Goal: Transaction & Acquisition: Purchase product/service

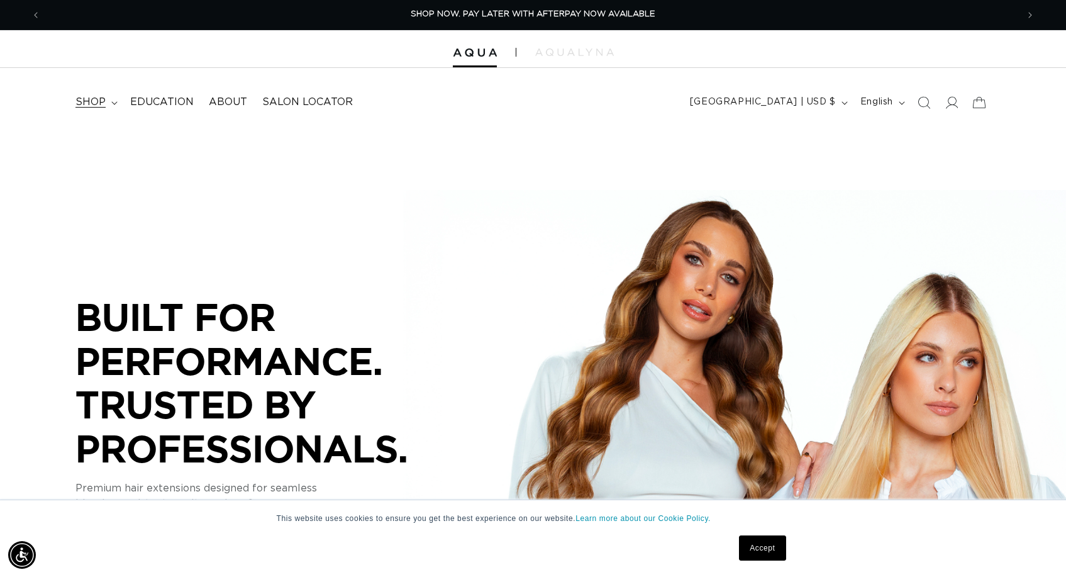
click at [98, 99] on span "shop" at bounding box center [90, 102] width 30 height 13
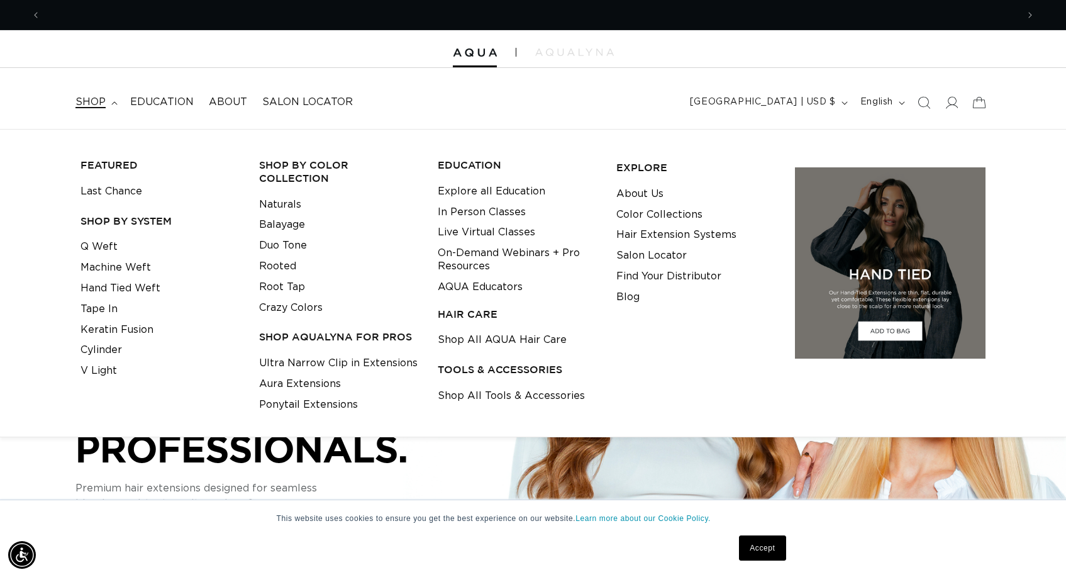
scroll to position [0, 976]
click at [354, 353] on link "Ultra Narrow Clip in Extensions" at bounding box center [338, 363] width 158 height 21
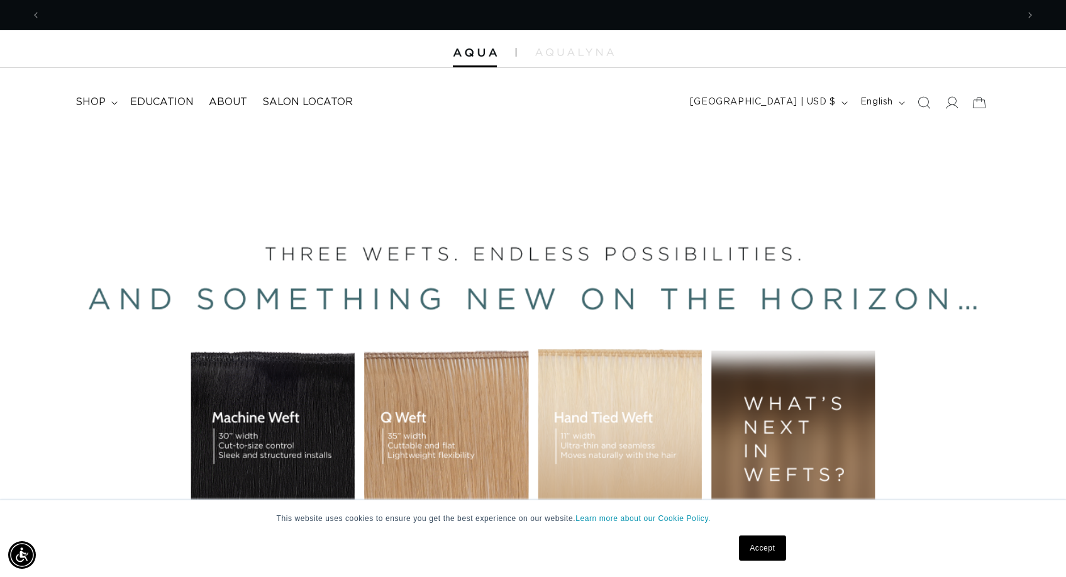
scroll to position [0, 1953]
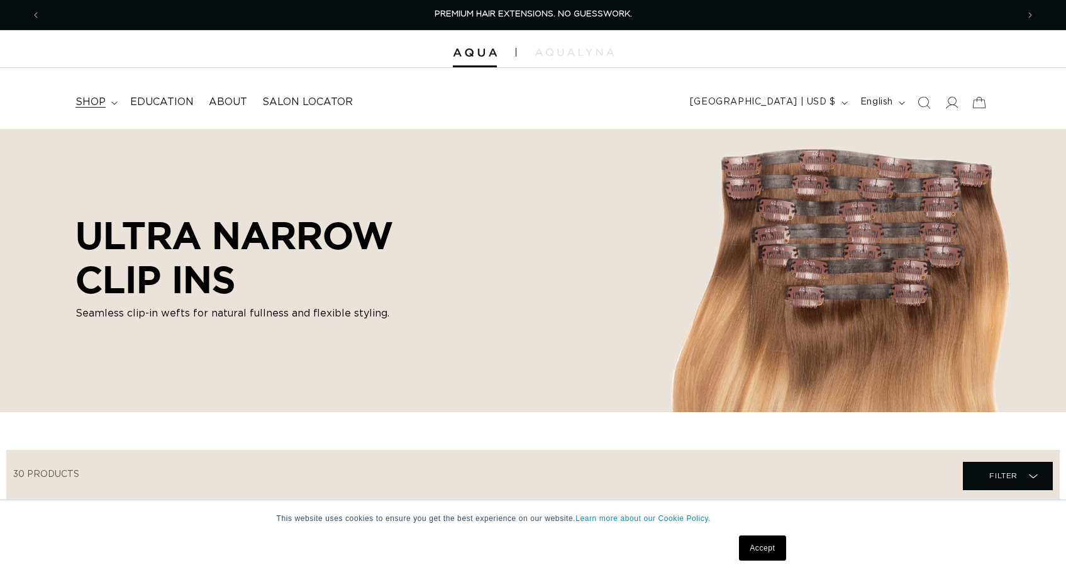
click at [98, 102] on span "shop" at bounding box center [90, 102] width 30 height 13
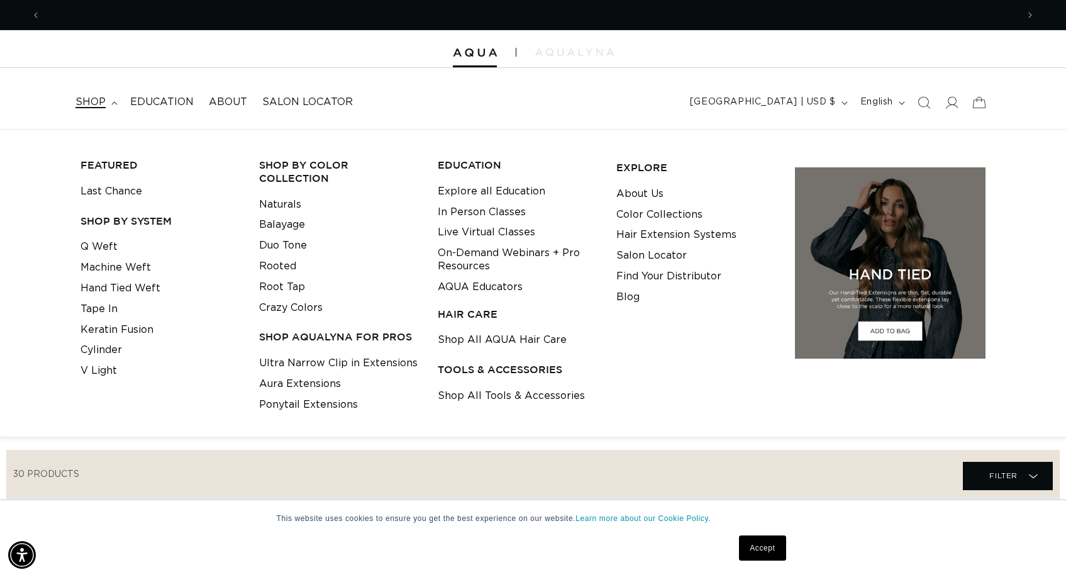
scroll to position [0, 976]
click at [446, 108] on nav "shop FEATURED Last Chance SHOP BY SYSTEM Q Weft Machine Weft Hand Tied Weft" at bounding box center [294, 102] width 453 height 28
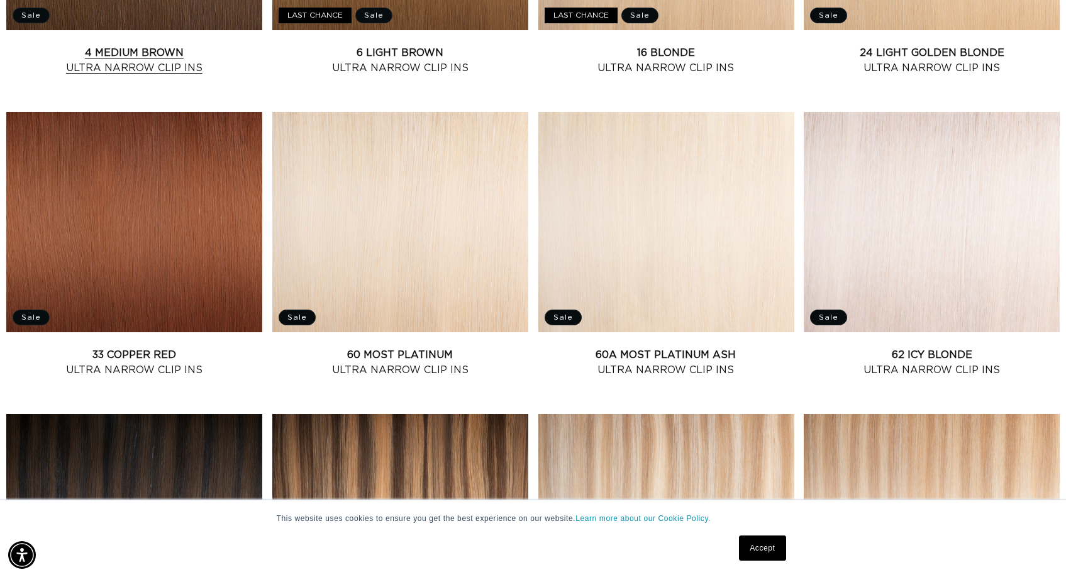
scroll to position [0, 0]
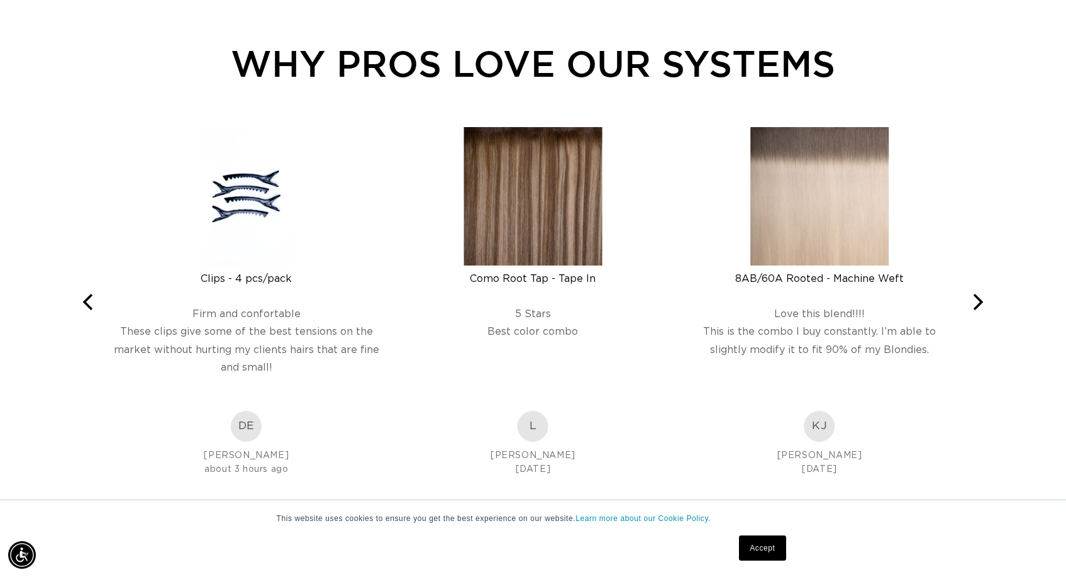
scroll to position [0, 976]
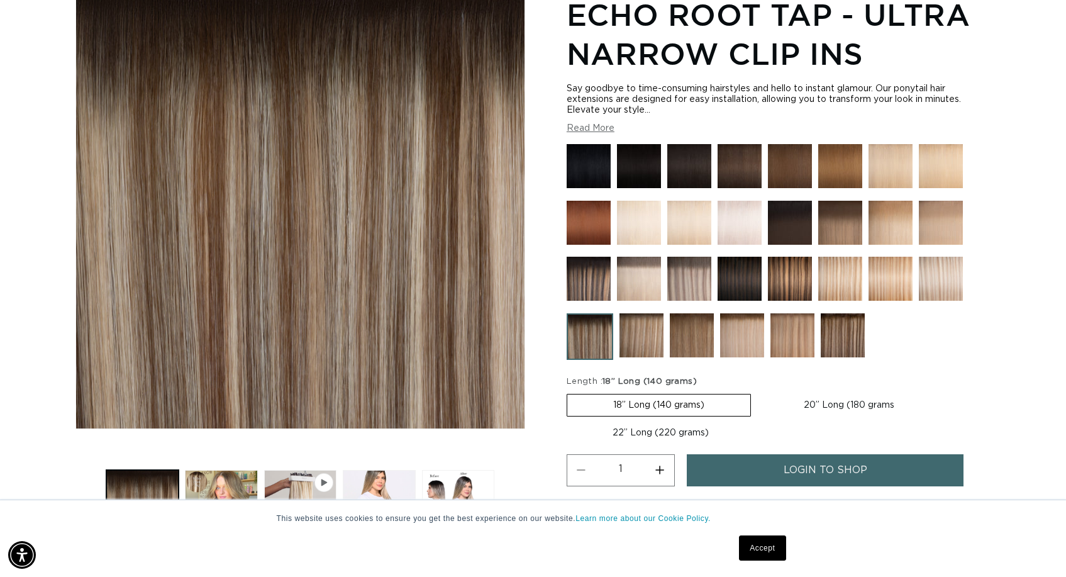
scroll to position [309, 0]
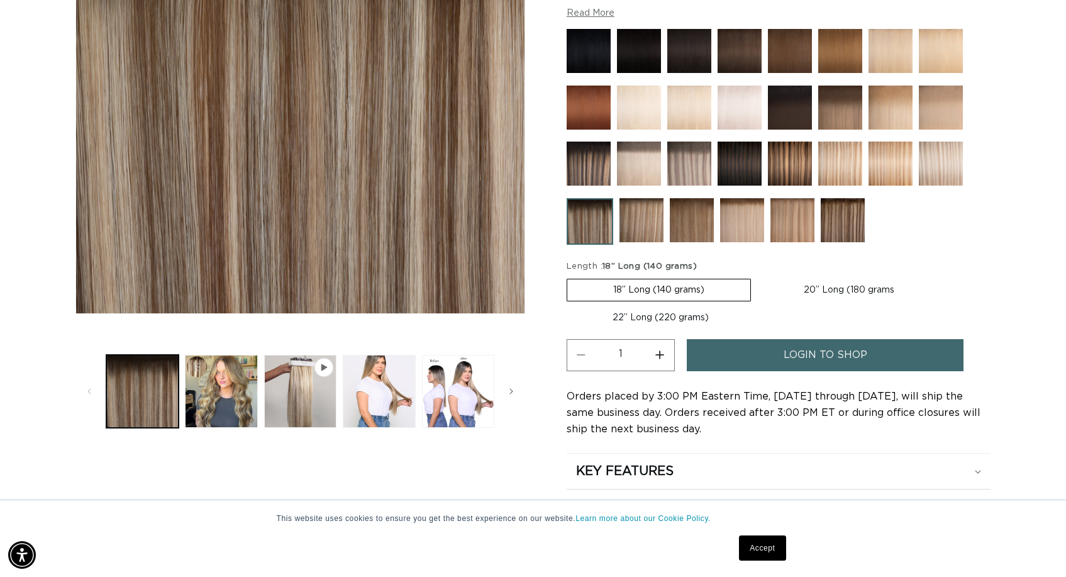
click at [693, 317] on label "22” Long (220 grams) Variant sold out or unavailable" at bounding box center [660, 317] width 188 height 21
click at [946, 277] on input "22” Long (220 grams) Variant sold out or unavailable" at bounding box center [946, 276] width 1 height 1
radio input "true"
click at [741, 353] on link "login to shop" at bounding box center [825, 355] width 277 height 32
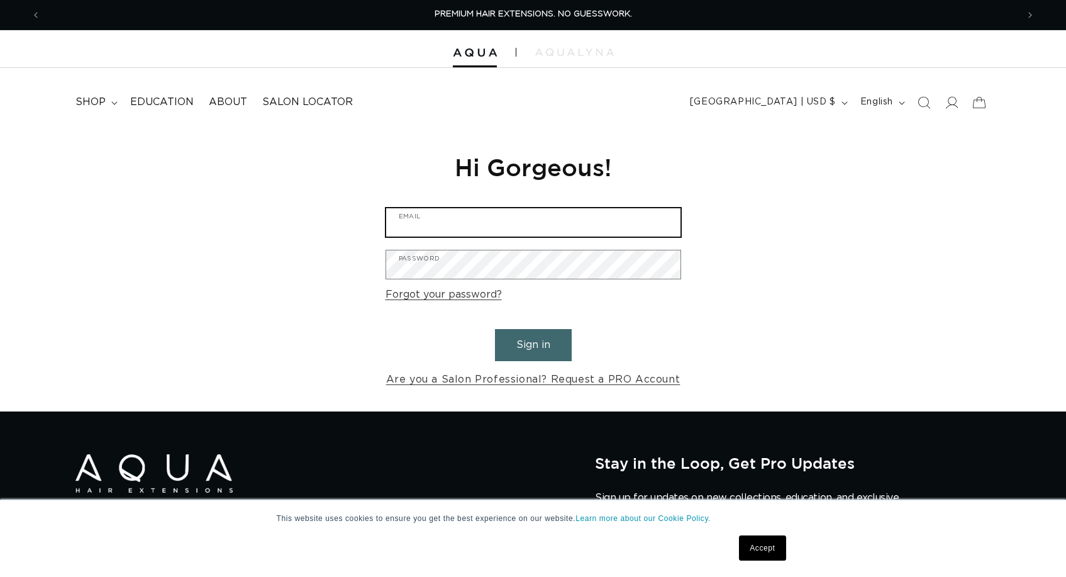
click at [536, 229] on input "Email" at bounding box center [533, 222] width 294 height 28
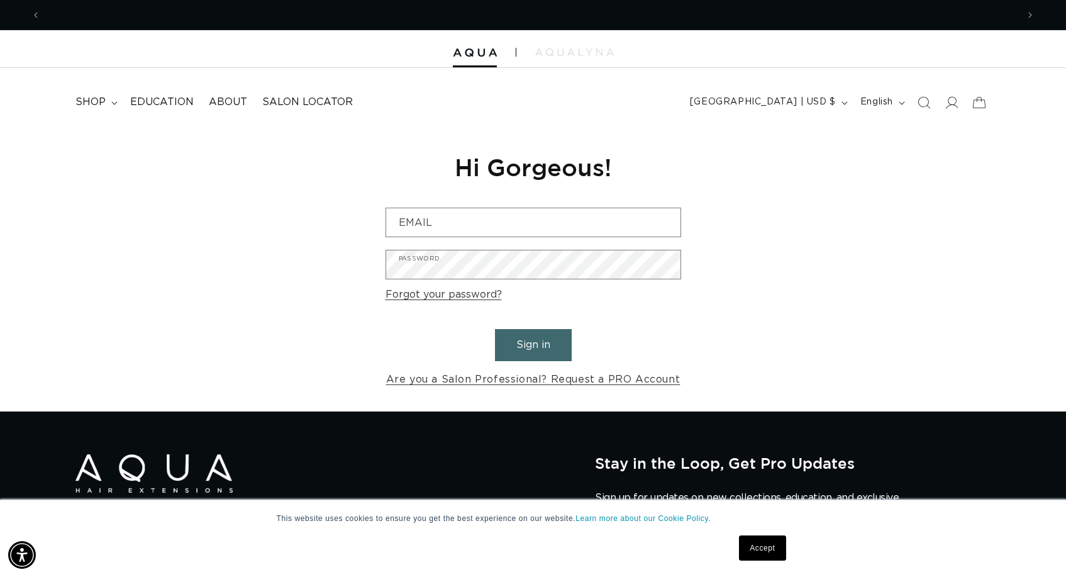
click at [587, 40] on div at bounding box center [533, 49] width 1066 height 38
click at [586, 52] on img at bounding box center [574, 52] width 79 height 8
